Goal: Obtain resource: Download file/media

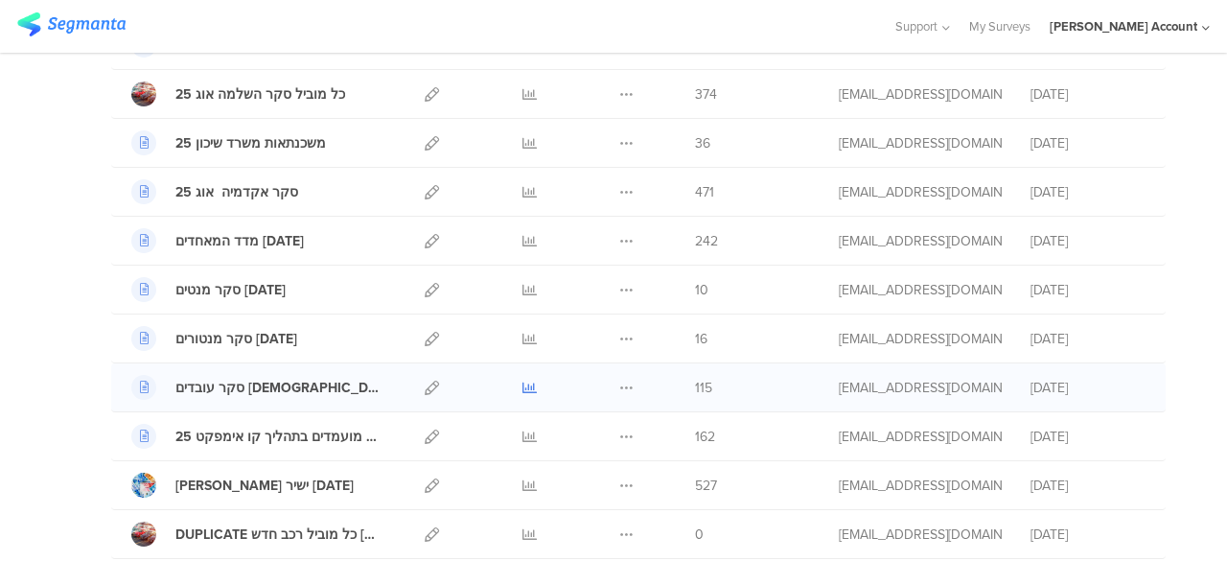
scroll to position [575, 0]
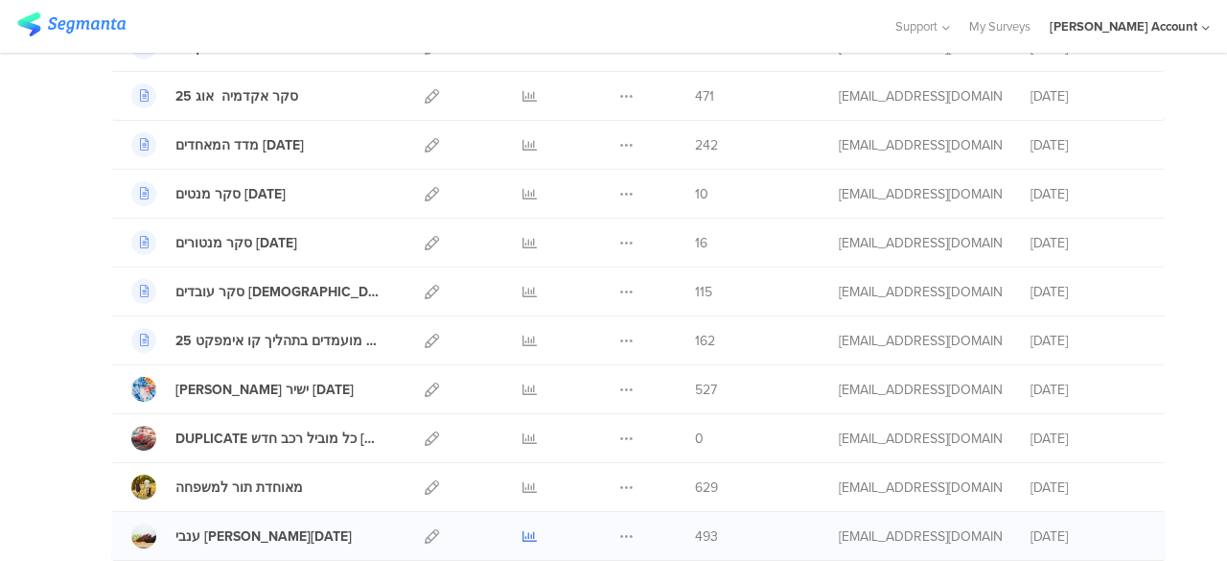
click at [523, 529] on icon at bounding box center [530, 536] width 14 height 14
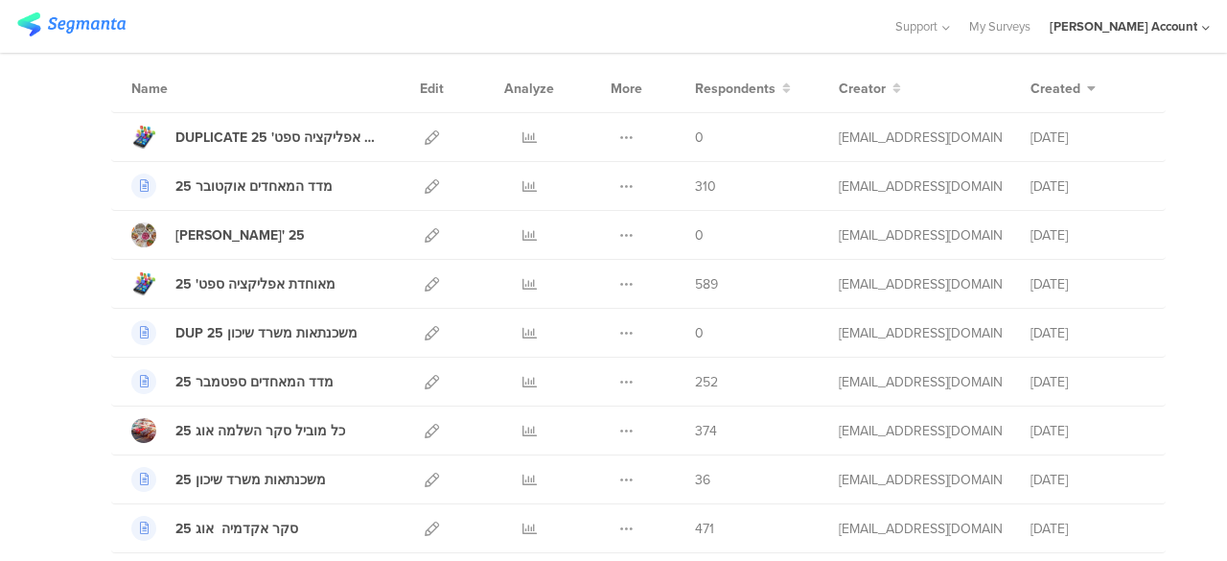
scroll to position [0, 0]
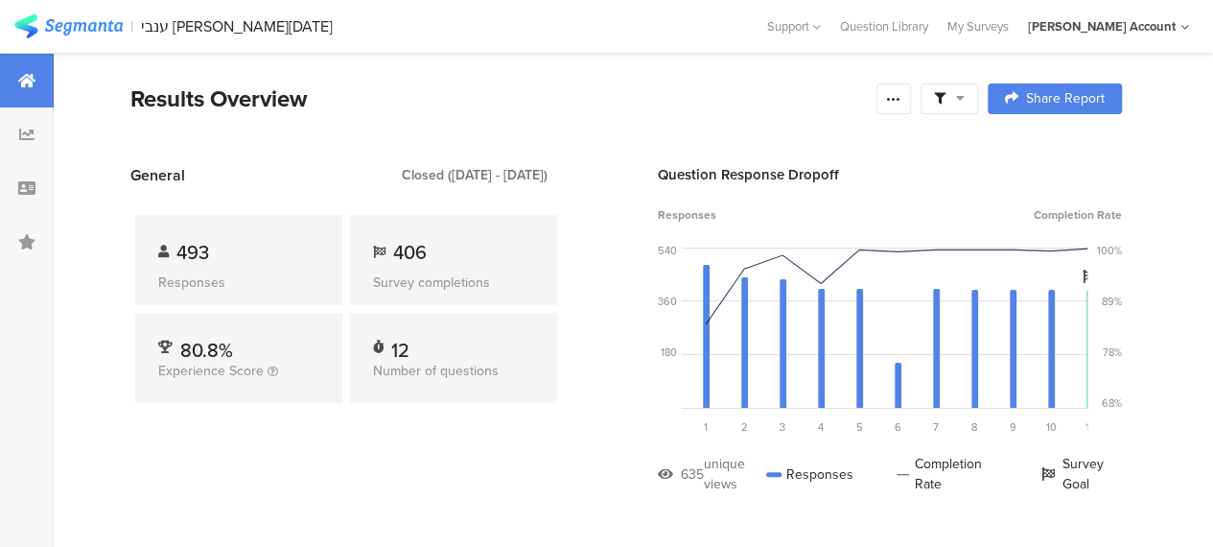
click at [965, 97] on icon at bounding box center [960, 97] width 9 height 13
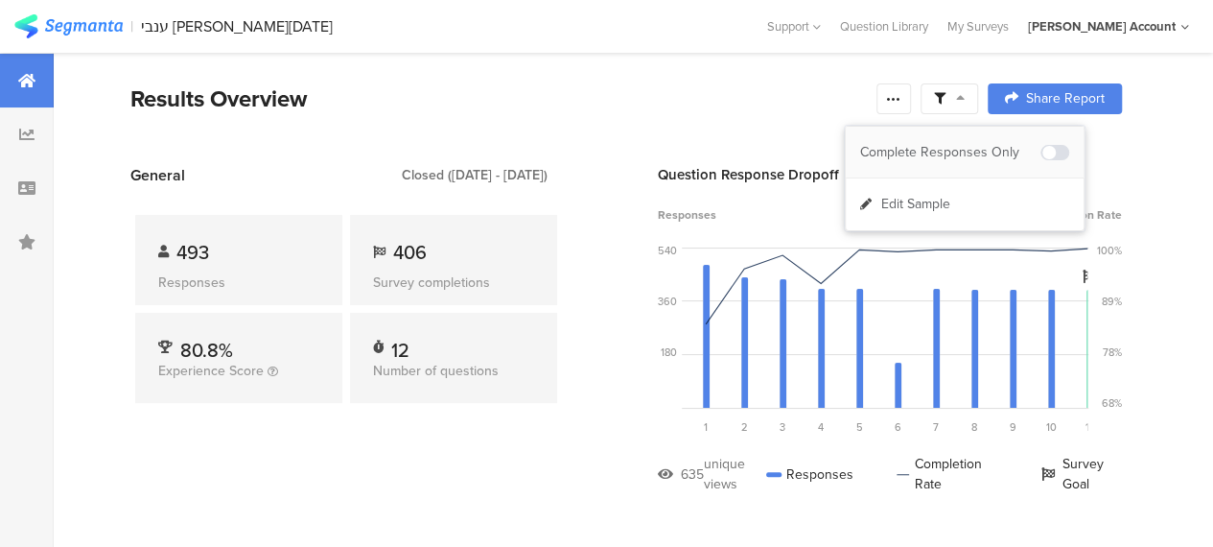
click at [972, 152] on div "Complete Responses Only" at bounding box center [950, 152] width 180 height 19
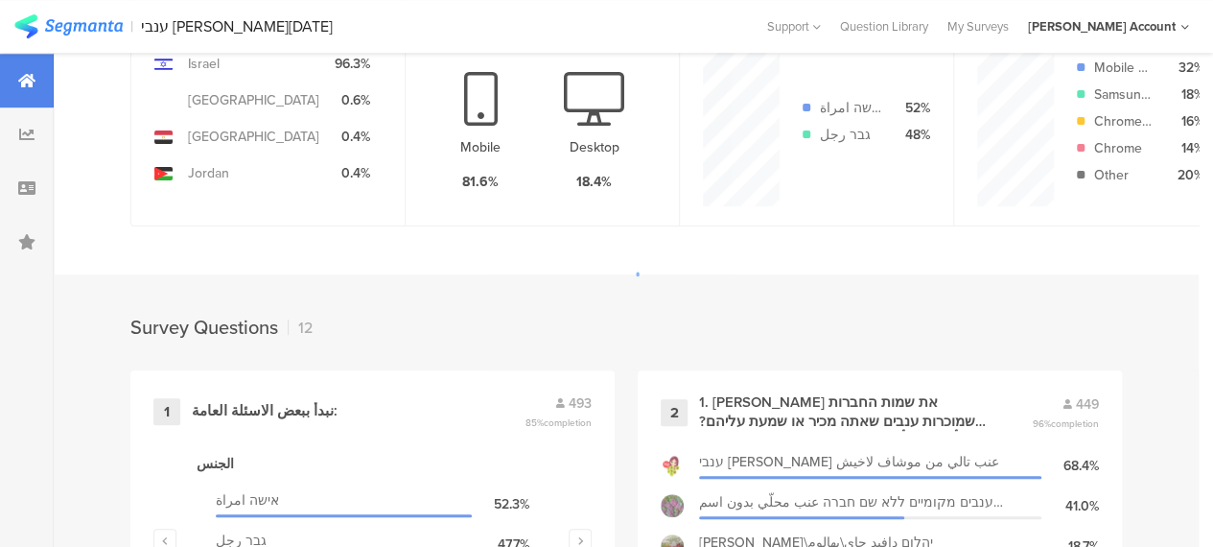
scroll to position [1055, 0]
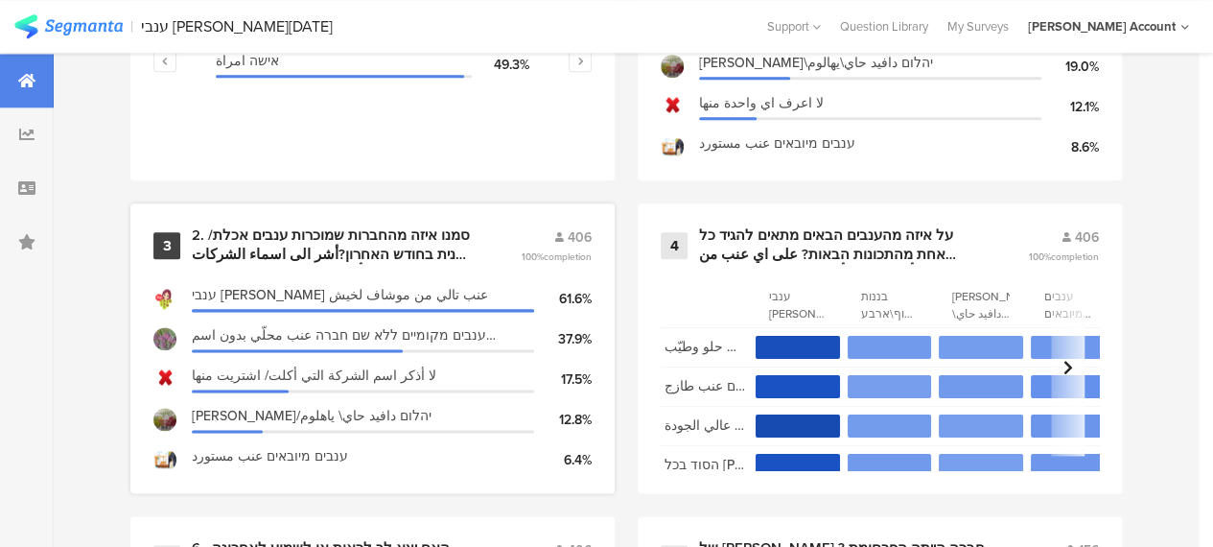
click at [343, 245] on div "2. סמנו איזה מהחברות שמוכרות ענבים אכלת/ קנית בחודש האחרון?أشر الى اسماء الشركا…" at bounding box center [333, 244] width 283 height 37
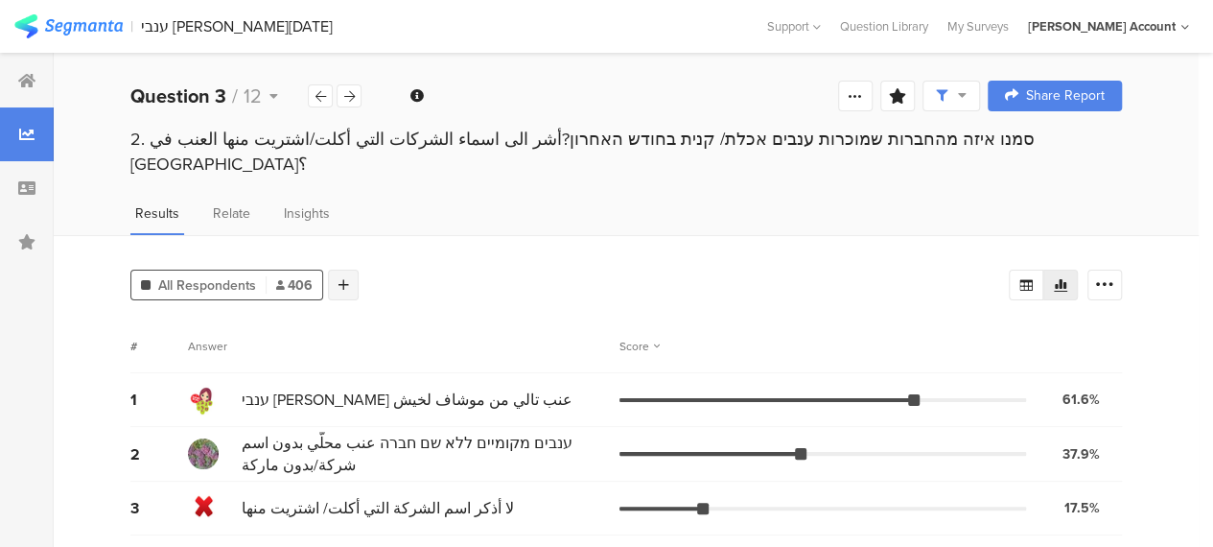
click at [339, 278] on icon at bounding box center [343, 284] width 11 height 13
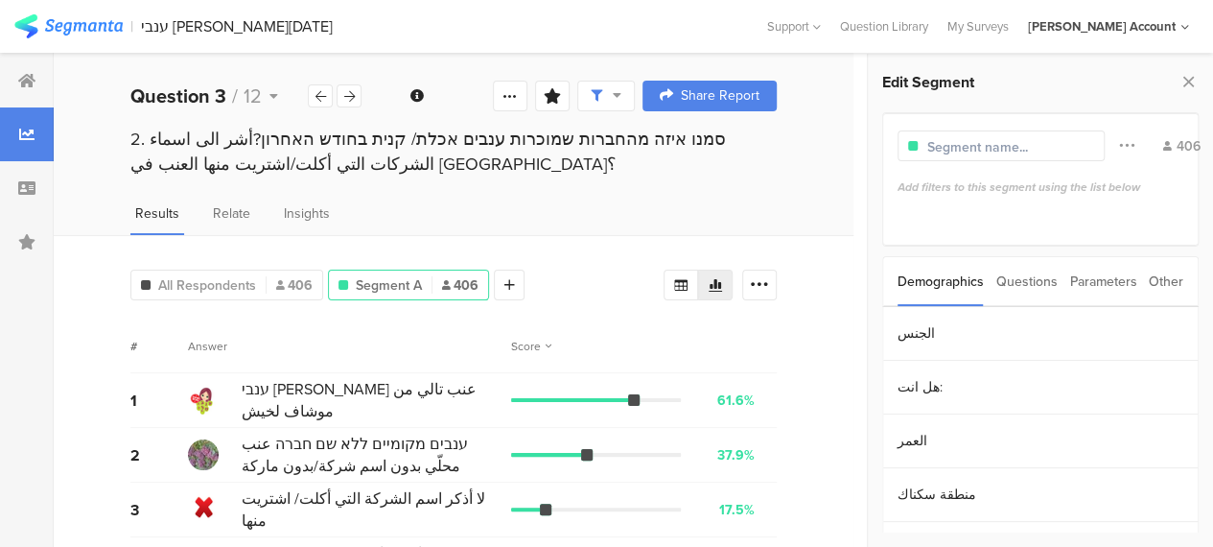
click at [1047, 283] on div "Questions" at bounding box center [1026, 281] width 61 height 49
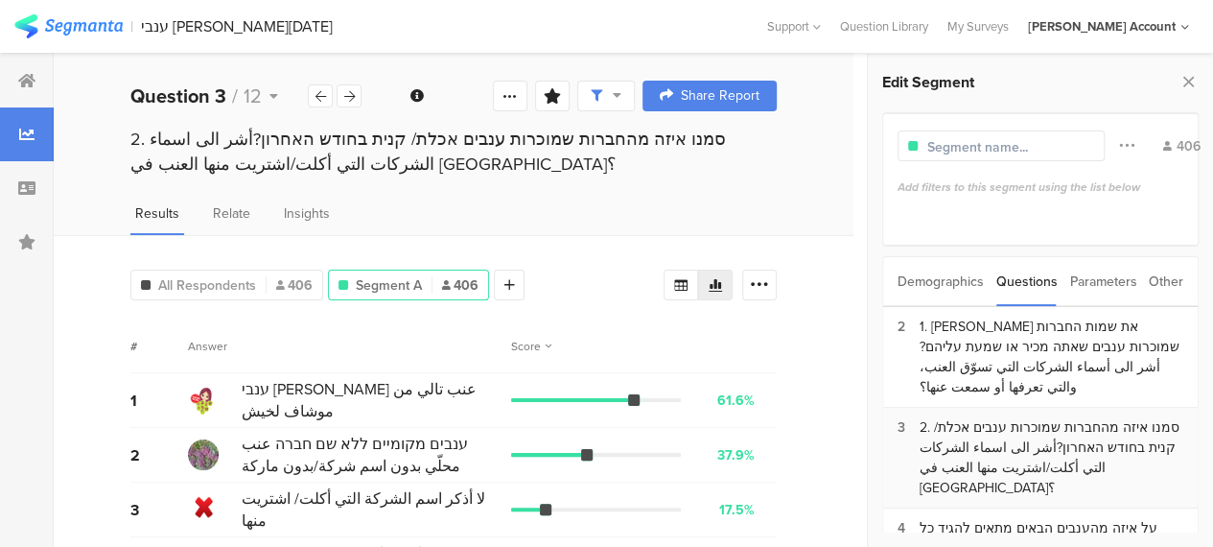
click at [972, 419] on div "2. סמנו איזה מהחברות שמוכרות ענבים אכלת/ קנית בחודש האחרון?أشر الى اسماء الشركا…" at bounding box center [1052, 457] width 264 height 81
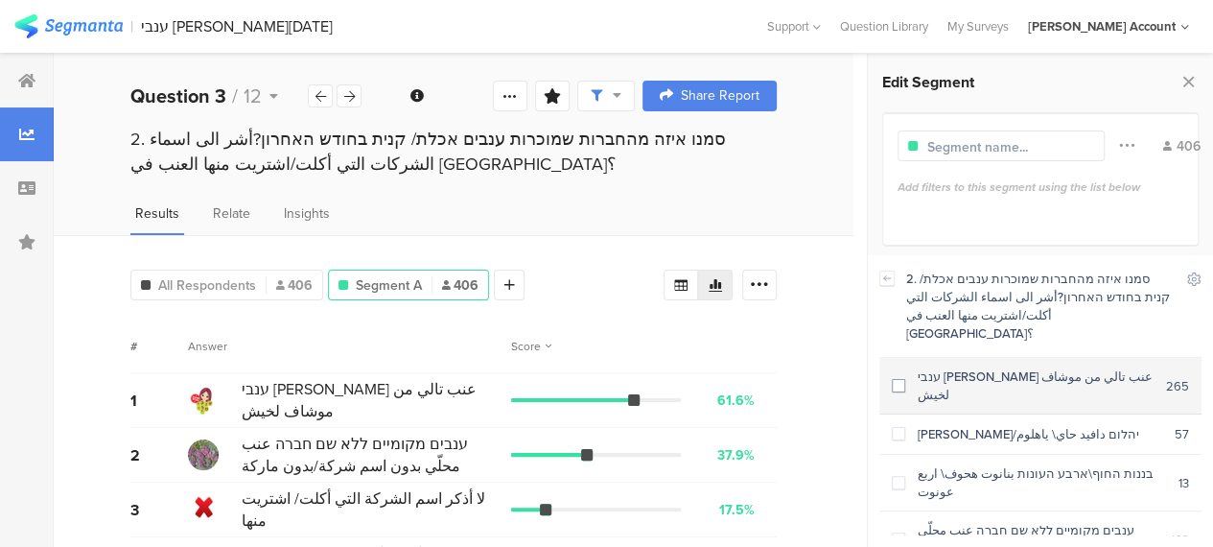
click at [900, 379] on span at bounding box center [898, 385] width 13 height 13
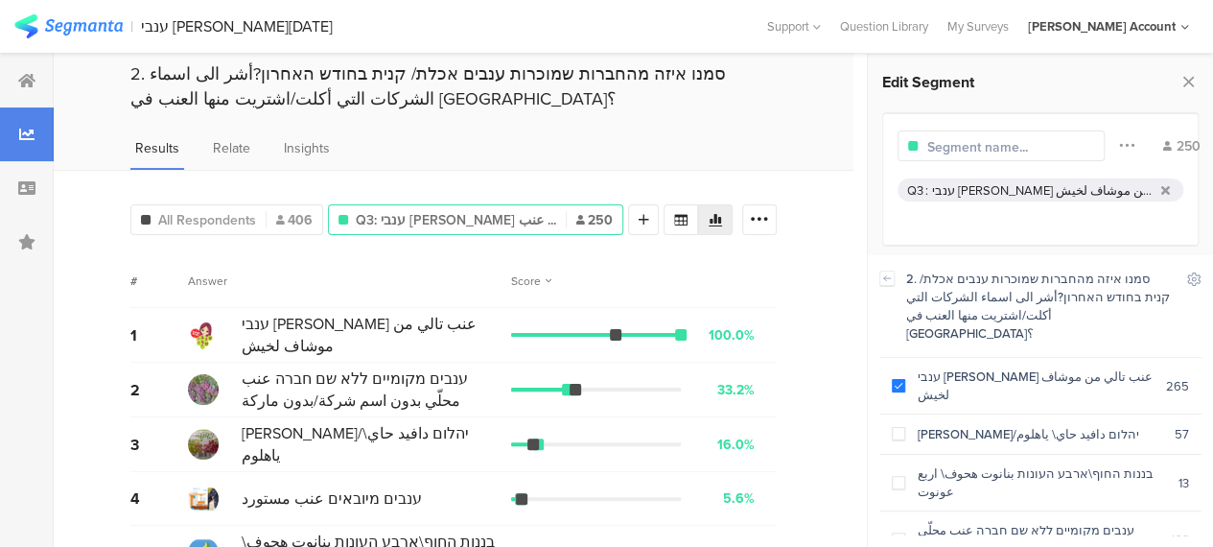
scroll to position [96, 0]
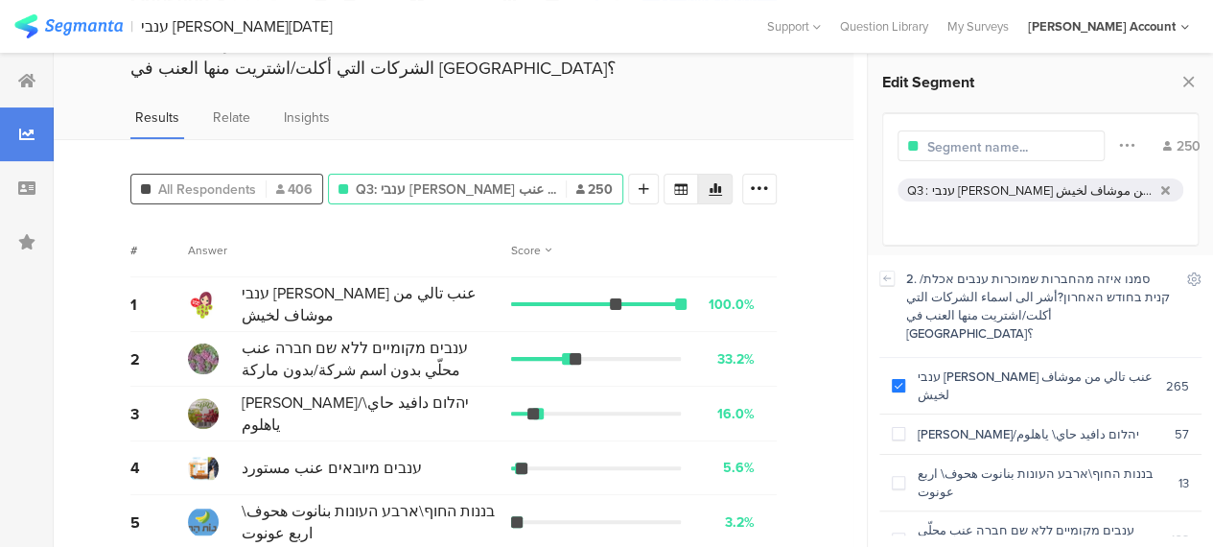
click at [244, 187] on span "All Respondents" at bounding box center [207, 189] width 98 height 20
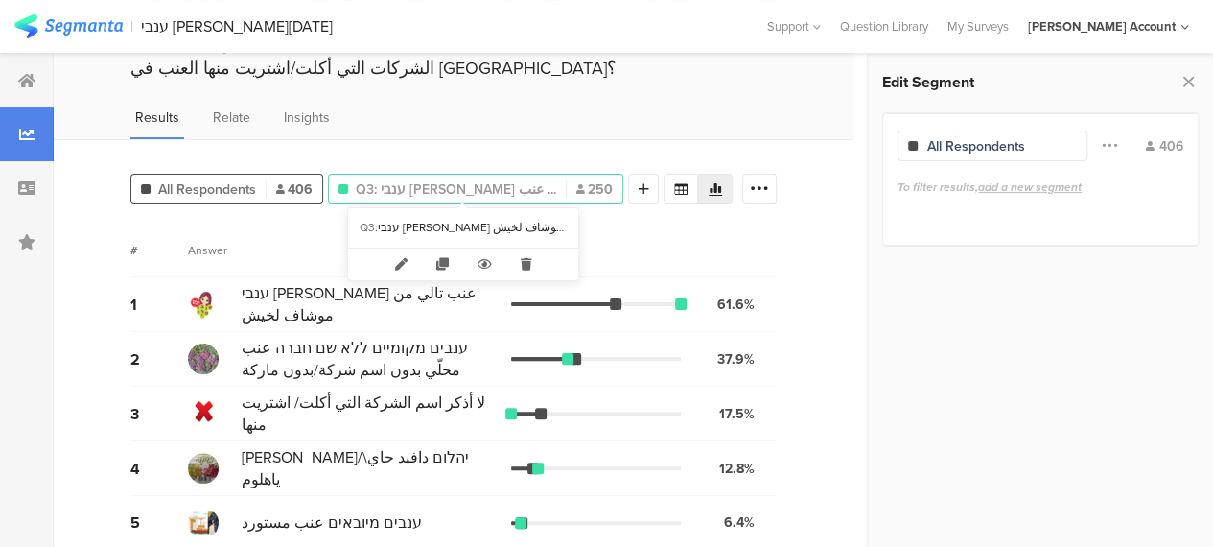
click at [422, 179] on span "Q3: ענבי [PERSON_NAME] عنب ..." at bounding box center [456, 189] width 200 height 20
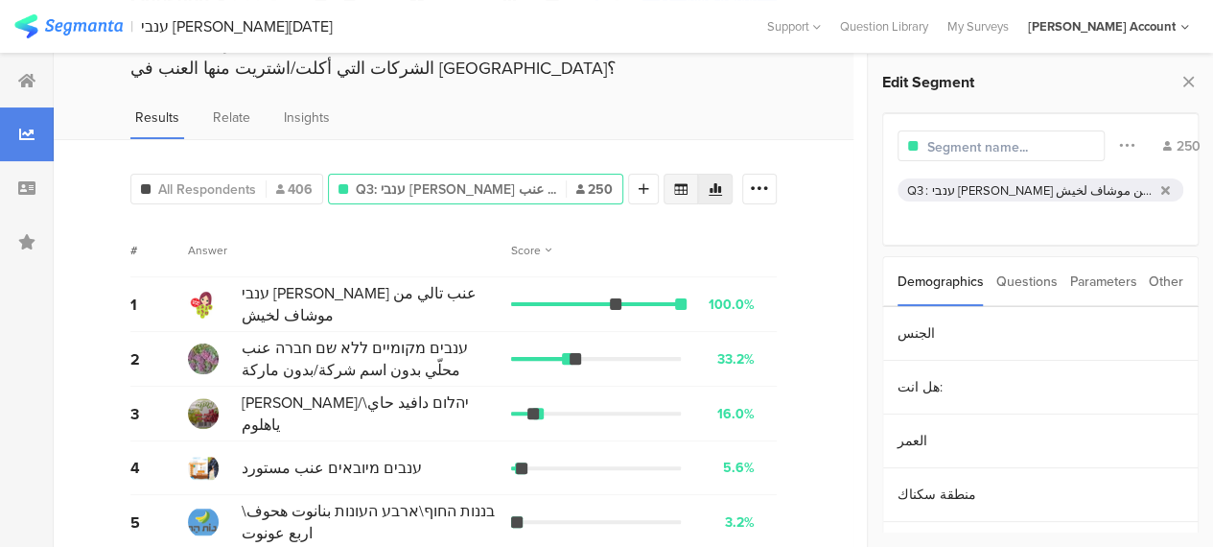
click at [688, 184] on icon at bounding box center [680, 188] width 15 height 15
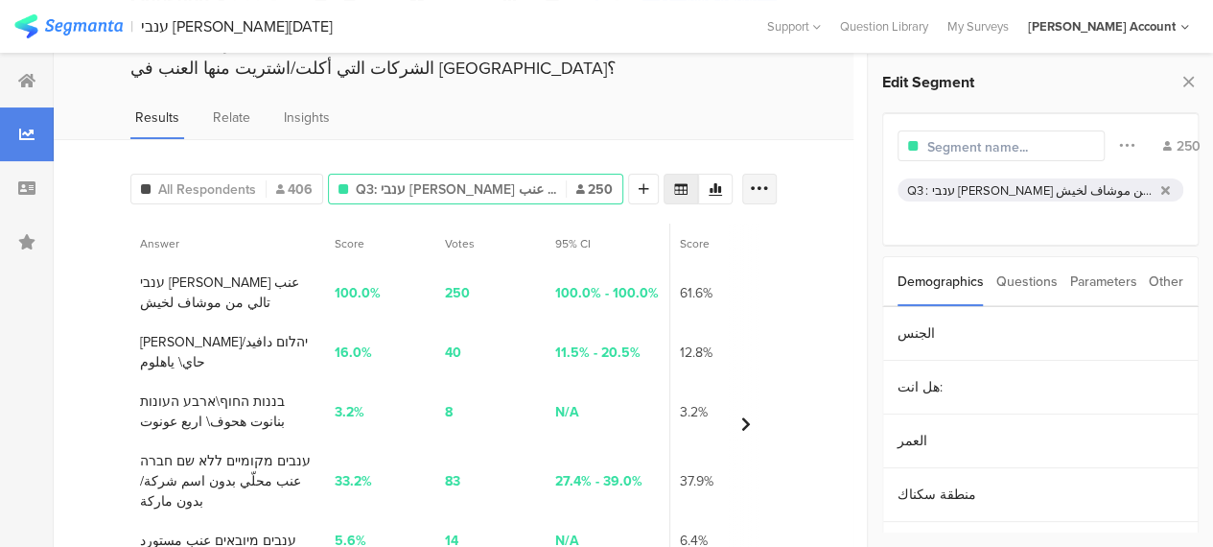
click at [763, 198] on div at bounding box center [759, 189] width 35 height 31
click at [581, 245] on span "Export as Excel" at bounding box center [589, 242] width 91 height 19
click at [17, 66] on div at bounding box center [27, 81] width 54 height 54
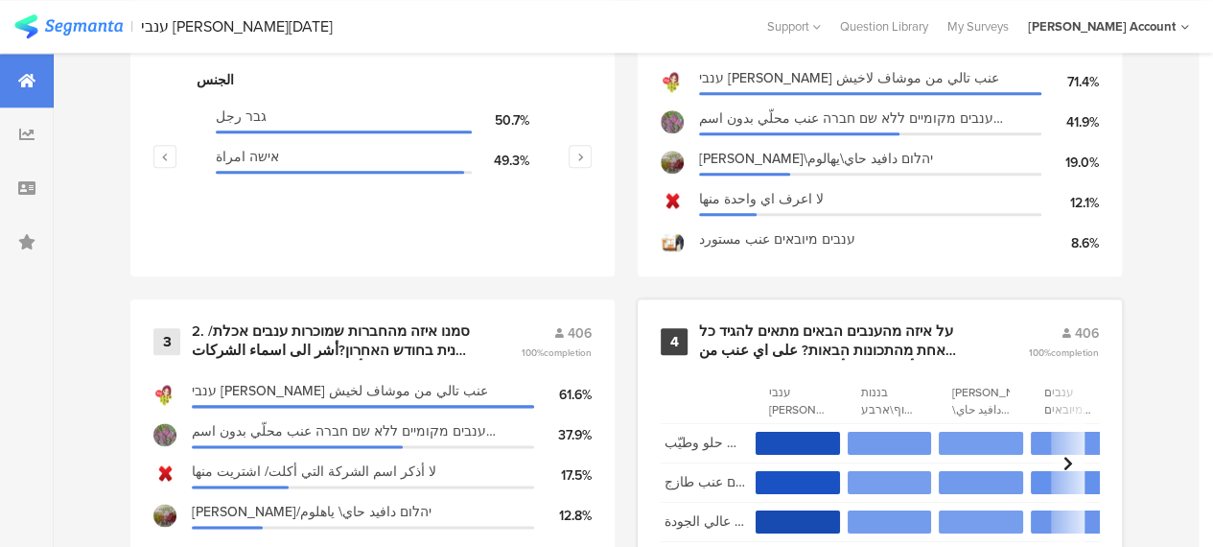
scroll to position [767, 0]
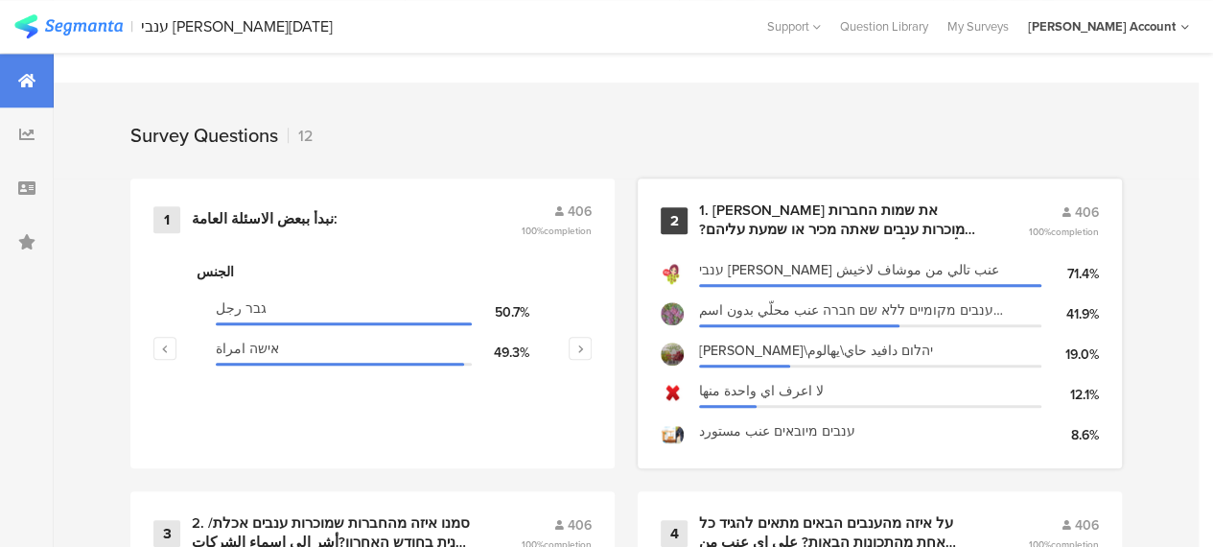
click at [892, 231] on div "1. [PERSON_NAME] את שמות החברות שמוכרות ענבים שאתה מכיר או שמעת עליהם? أشر الى …" at bounding box center [840, 219] width 283 height 37
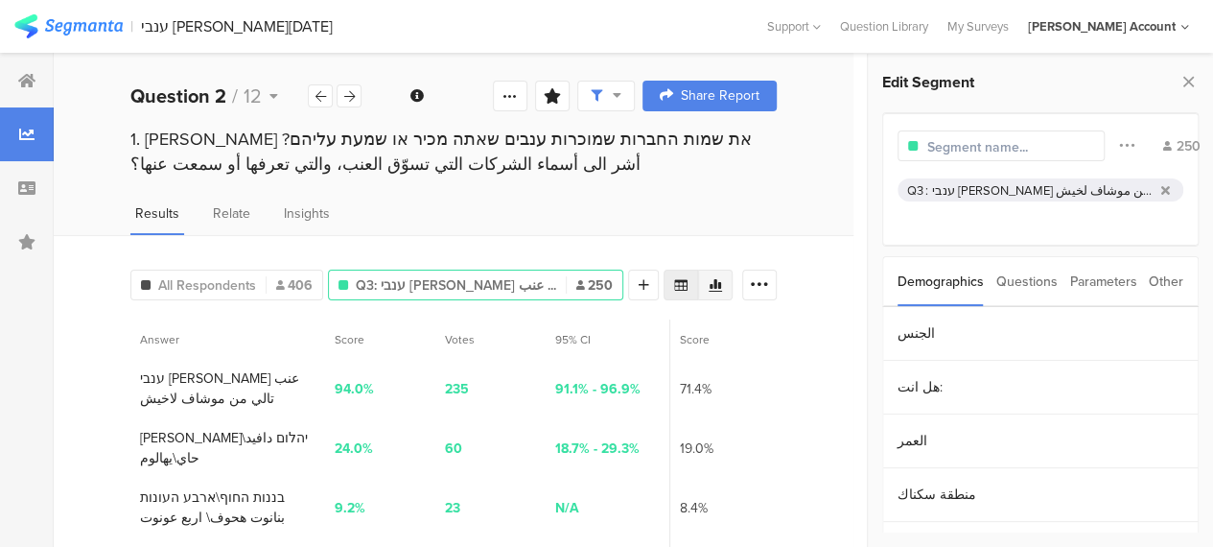
click at [723, 277] on icon at bounding box center [715, 284] width 15 height 15
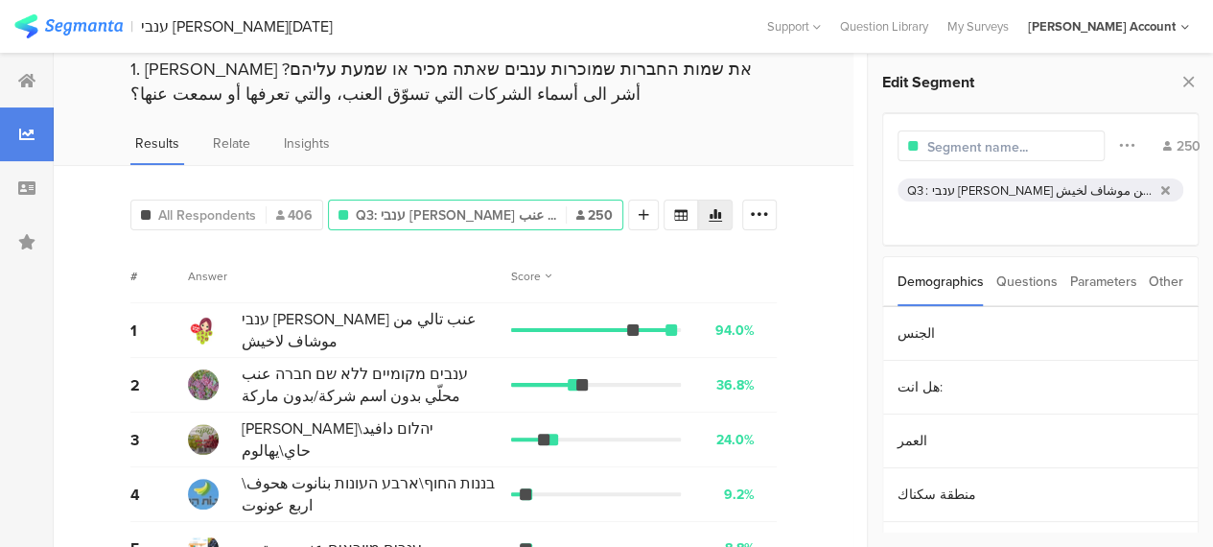
scroll to position [160, 0]
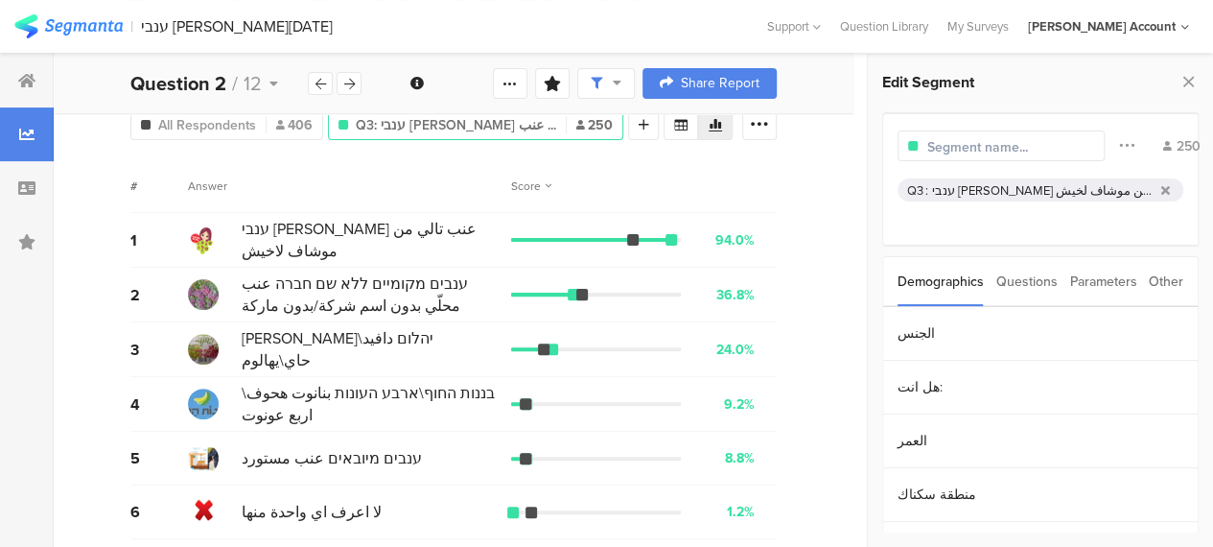
click at [445, 292] on span "ענבים מקומיים ללא שם חברה عنب محلّي بدون اسم شركة/بدون ماركة" at bounding box center [372, 294] width 260 height 44
drag, startPoint x: 501, startPoint y: 281, endPoint x: 353, endPoint y: 302, distance: 149.2
click at [353, 302] on span "ענבים מקומיים ללא שם חברה عنب محلّي بدون اسم شركة/بدون ماركة" at bounding box center [372, 294] width 260 height 44
click at [384, 305] on span "ענבים מקומיים ללא שם חברה عنب محلّي بدون اسم شركة/بدون ماركة" at bounding box center [372, 294] width 260 height 44
click at [497, 274] on span "ענבים מקומיים ללא שם חברה عنب محلّي بدون اسم شركة/بدون ماركة" at bounding box center [372, 294] width 260 height 44
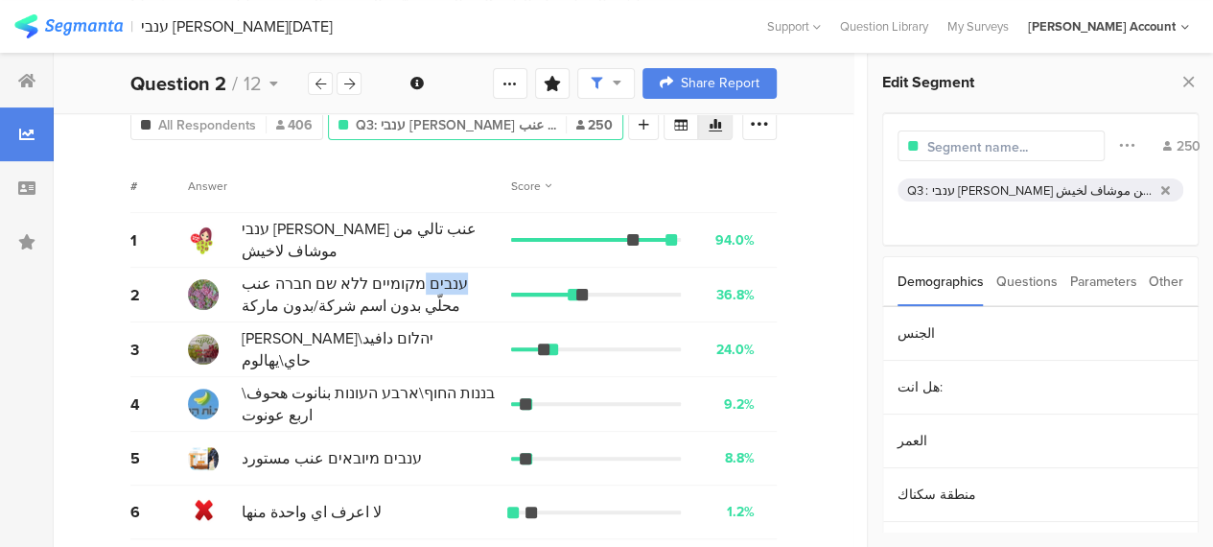
click at [497, 274] on span "ענבים מקומיים ללא שם חברה عنب محلّي بدون اسم شركة/بدون ماركة" at bounding box center [372, 294] width 260 height 44
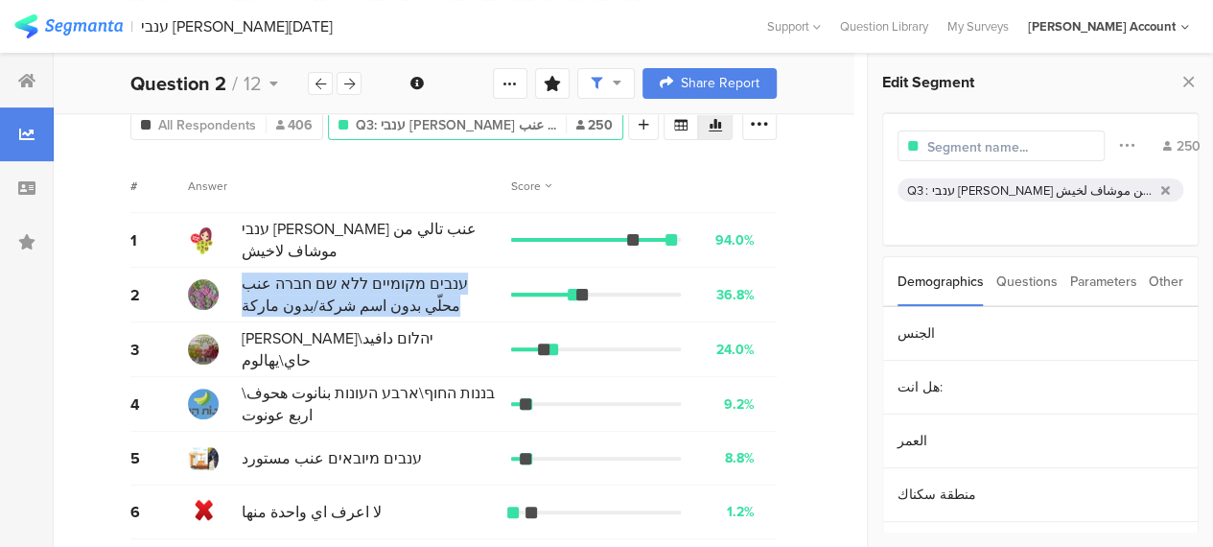
click at [497, 274] on span "ענבים מקומיים ללא שם חברה عنب محلّي بدون اسم شركة/بدون ماركة" at bounding box center [372, 294] width 260 height 44
copy div "ענבים מקומיים ללא שם חברה عنب محلّي بدون اسم شركة/بدون ماركة"
click at [423, 315] on div "2 ענבים מקומיים ללא שם חברה عنب محلّي بدون اسم شركة/بدون ماركة 36.8% 92 votes" at bounding box center [453, 295] width 646 height 55
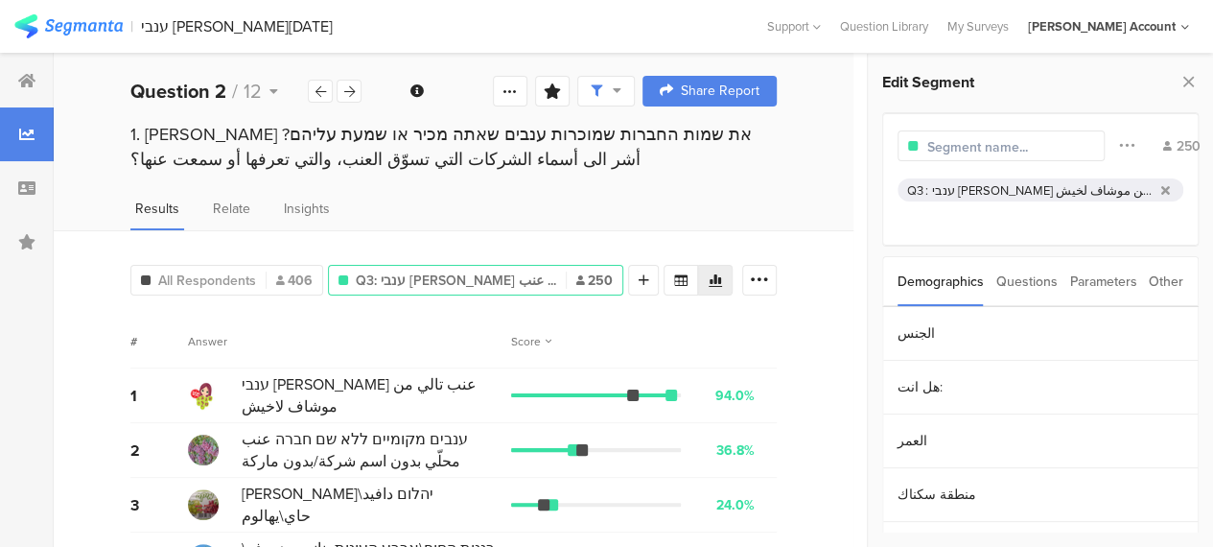
scroll to position [0, 0]
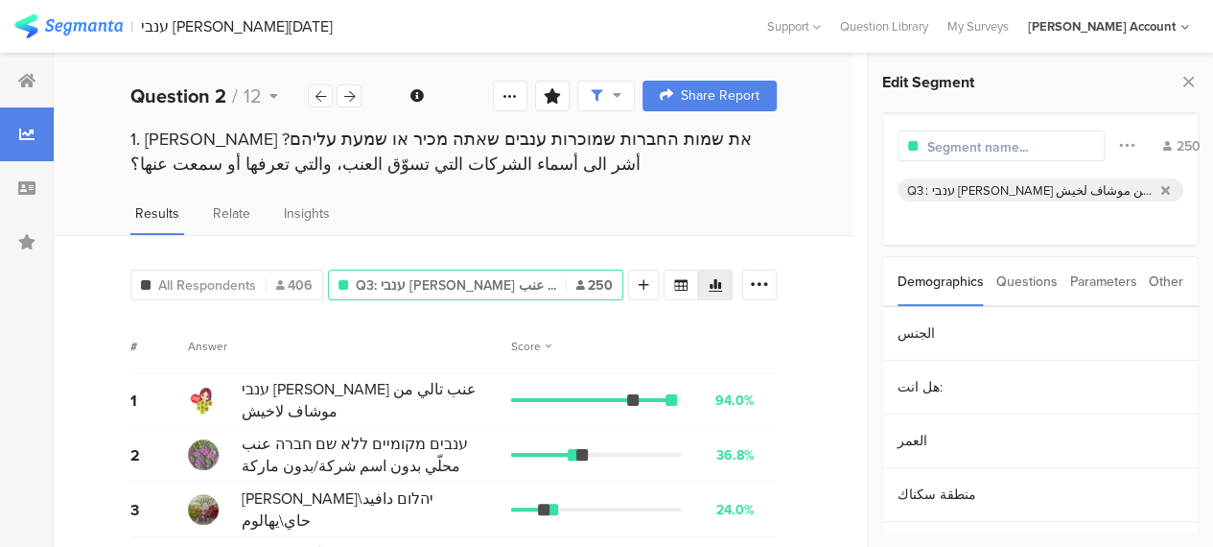
drag, startPoint x: 776, startPoint y: 285, endPoint x: 776, endPoint y: 306, distance: 21.1
click at [769, 285] on icon at bounding box center [759, 284] width 19 height 19
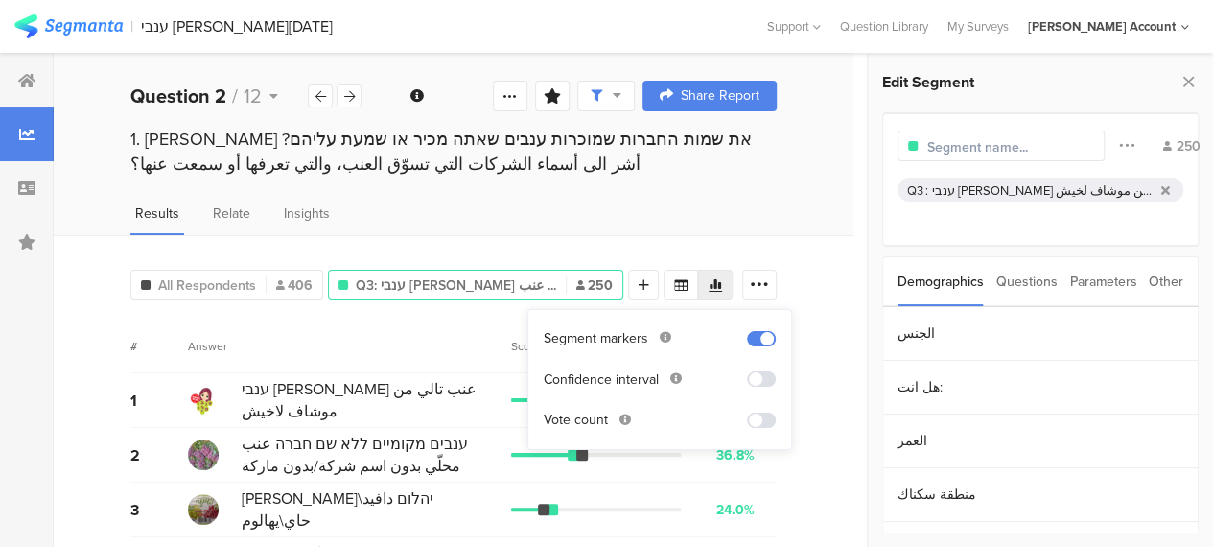
click at [756, 419] on span at bounding box center [761, 419] width 29 height 15
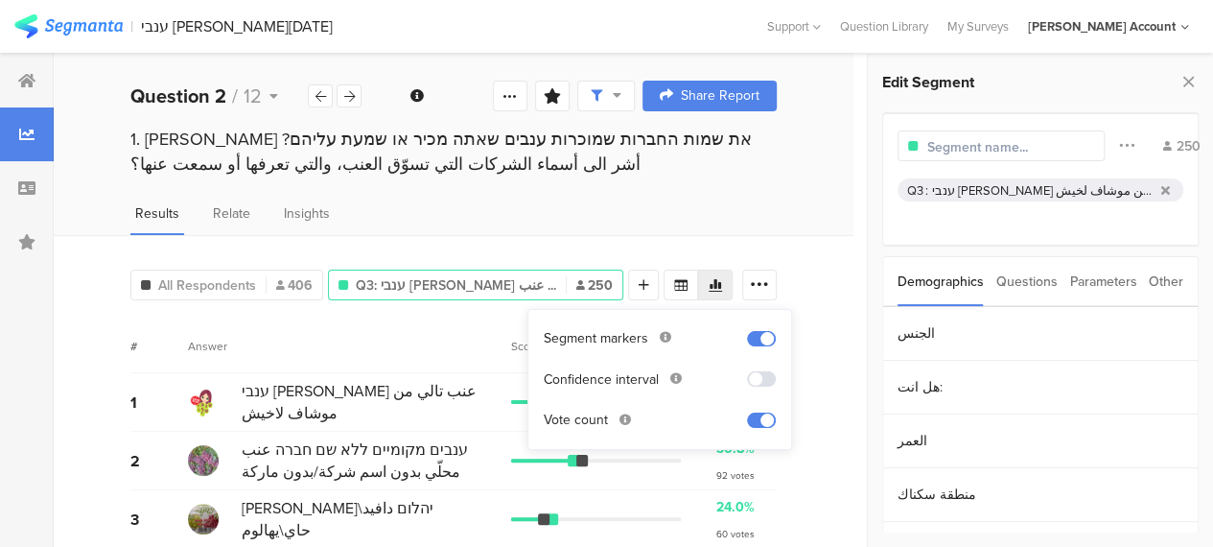
click at [828, 492] on div "All Respondents 406 Q3: ענבי [PERSON_NAME] عنب ... 250 Add Segment # Answer Sco…" at bounding box center [454, 486] width 800 height 503
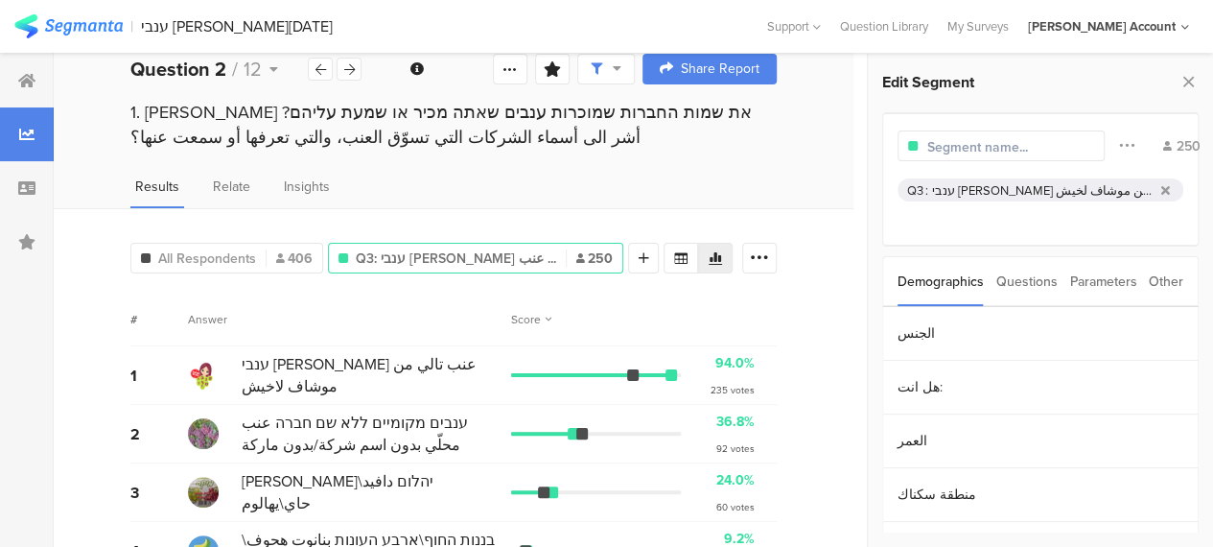
scroll to position [96, 0]
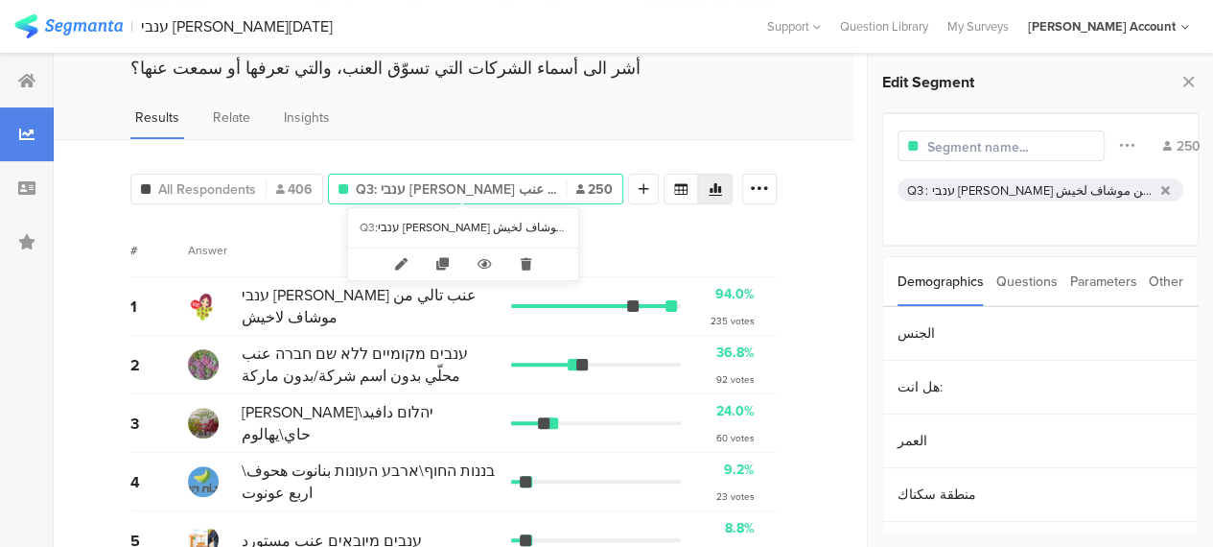
click at [495, 187] on span "Q3: ענבי [PERSON_NAME] عنب ..." at bounding box center [456, 189] width 200 height 20
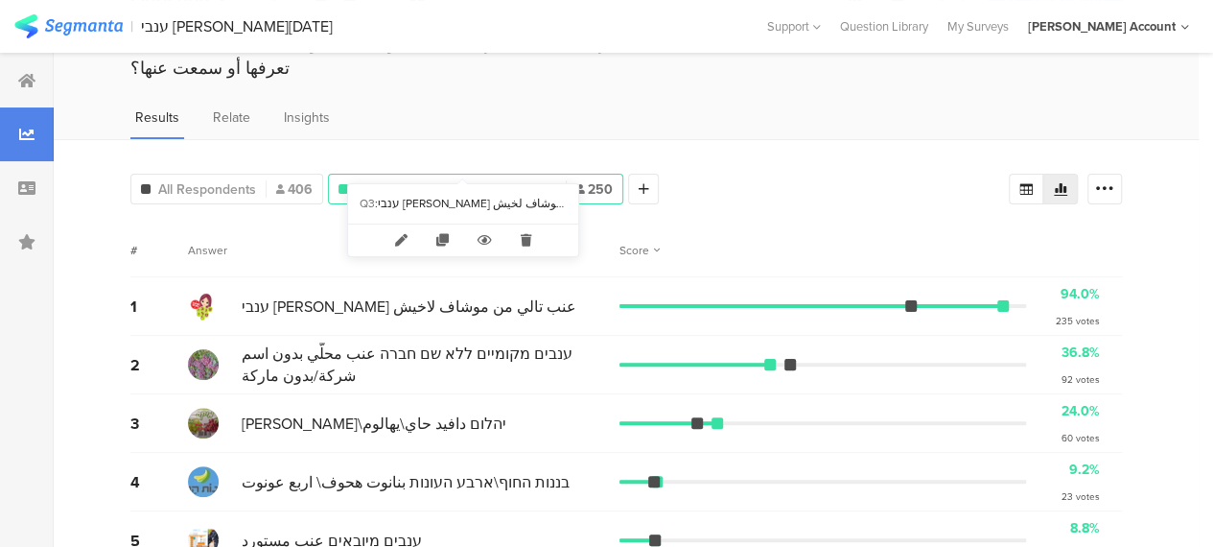
click at [481, 179] on span "Q3: ענבי [PERSON_NAME] عنب ..." at bounding box center [456, 189] width 200 height 20
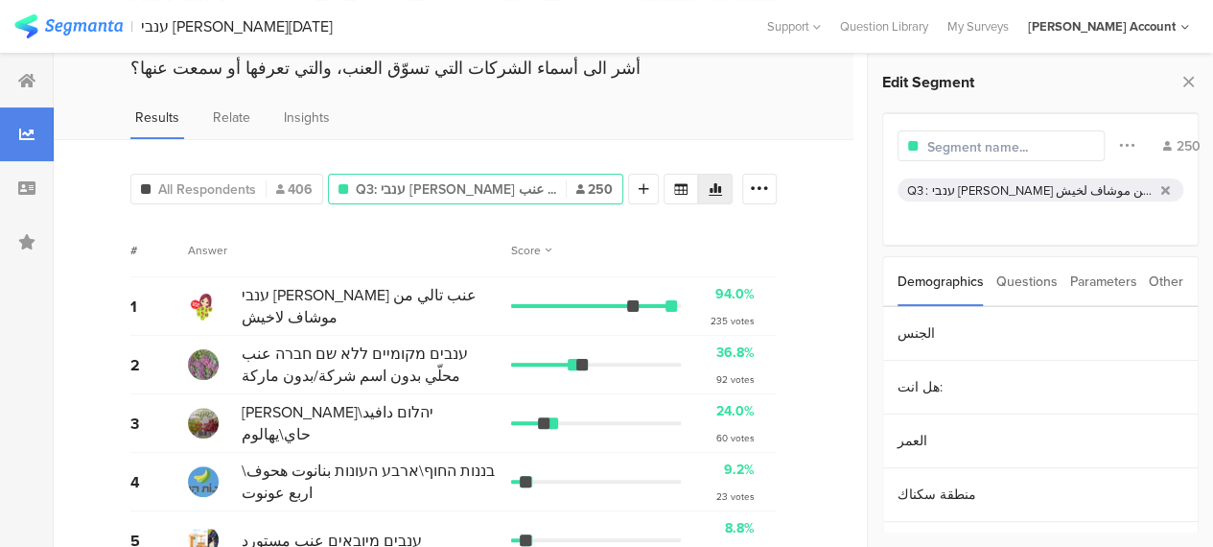
scroll to position [0, 0]
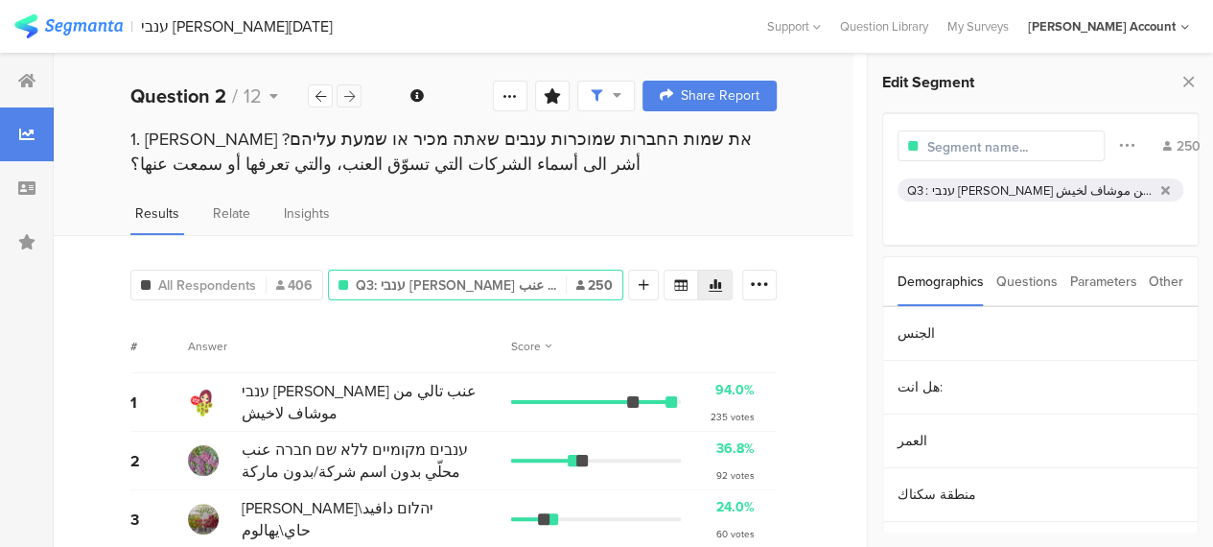
click at [350, 101] on icon at bounding box center [349, 96] width 11 height 12
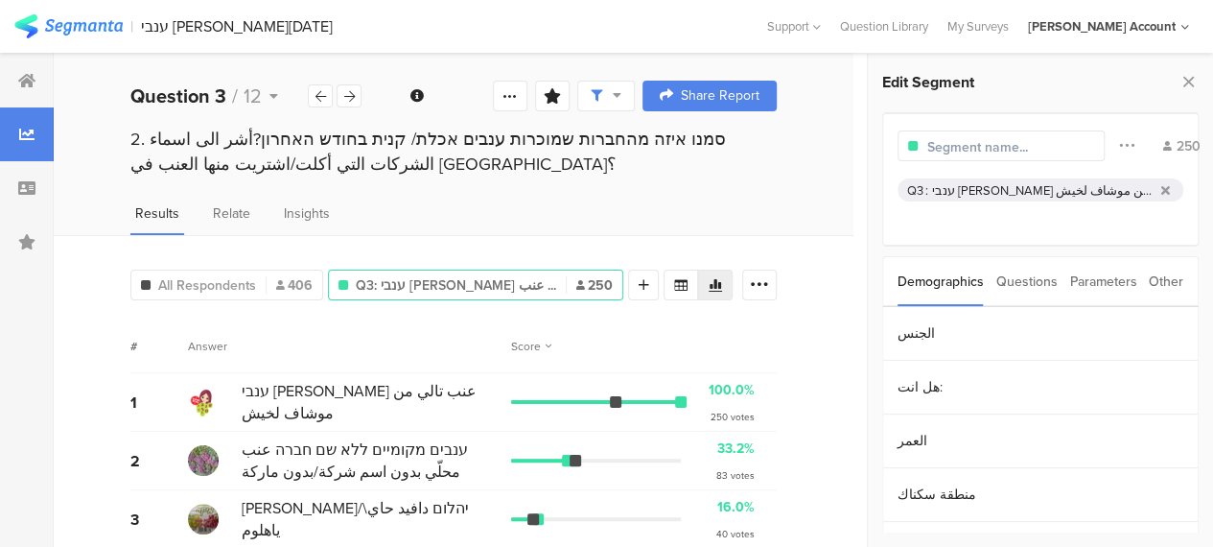
scroll to position [96, 0]
